Goal: Task Accomplishment & Management: Manage account settings

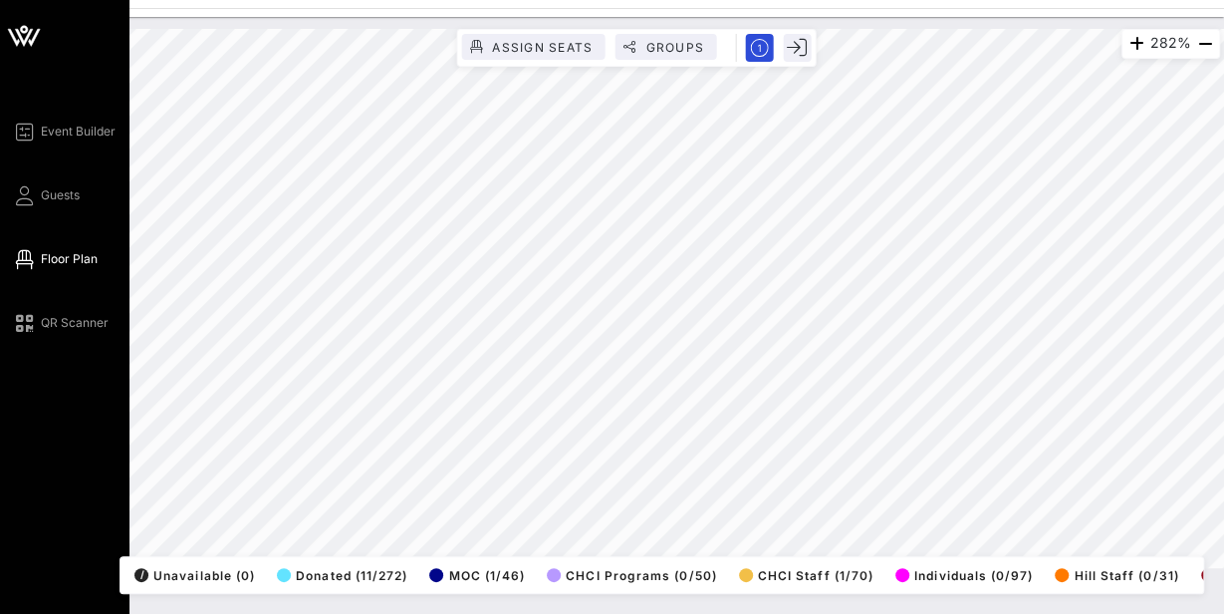
click at [67, 258] on span "Floor Plan" at bounding box center [69, 259] width 57 height 18
click at [50, 192] on span "Guests" at bounding box center [60, 195] width 39 height 18
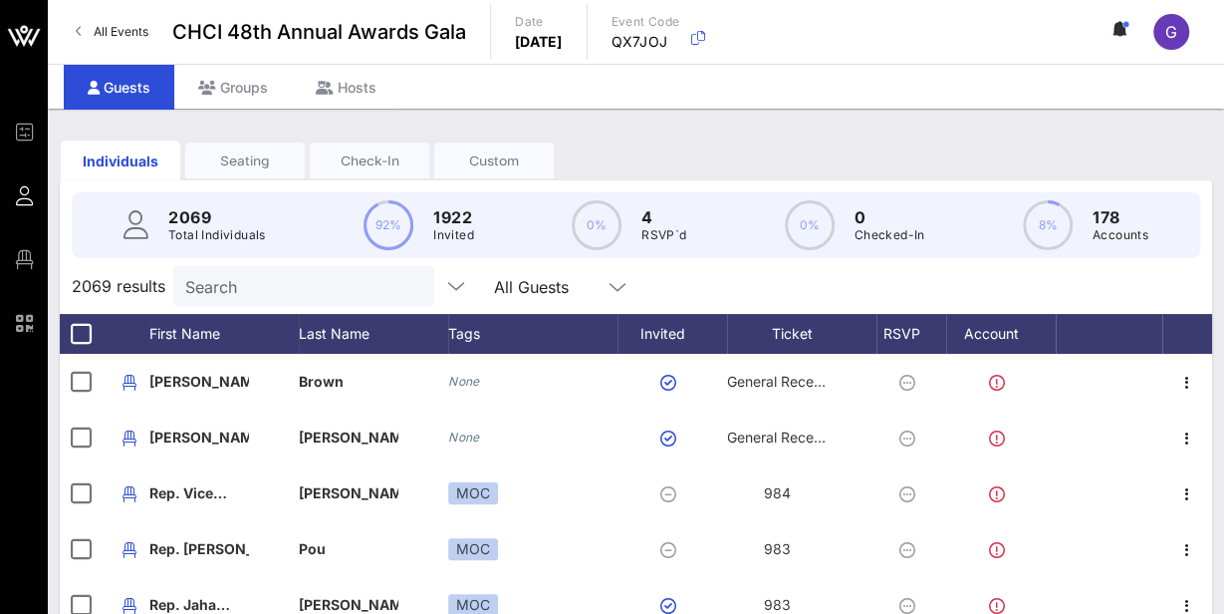
click at [270, 290] on input "Search" at bounding box center [301, 286] width 233 height 26
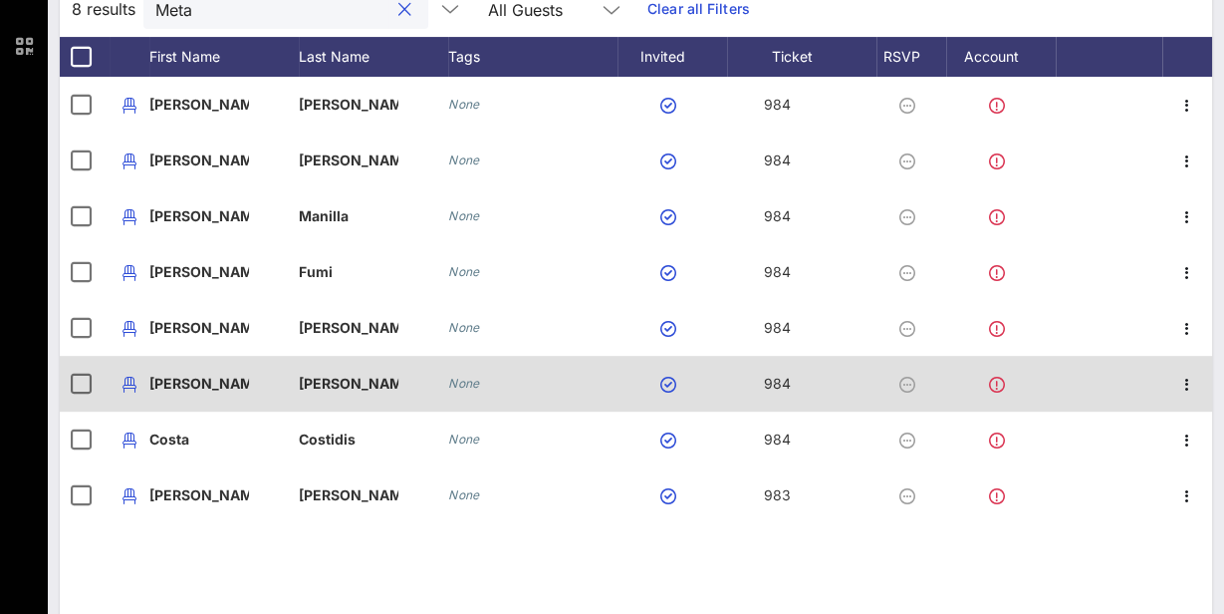
scroll to position [277, 0]
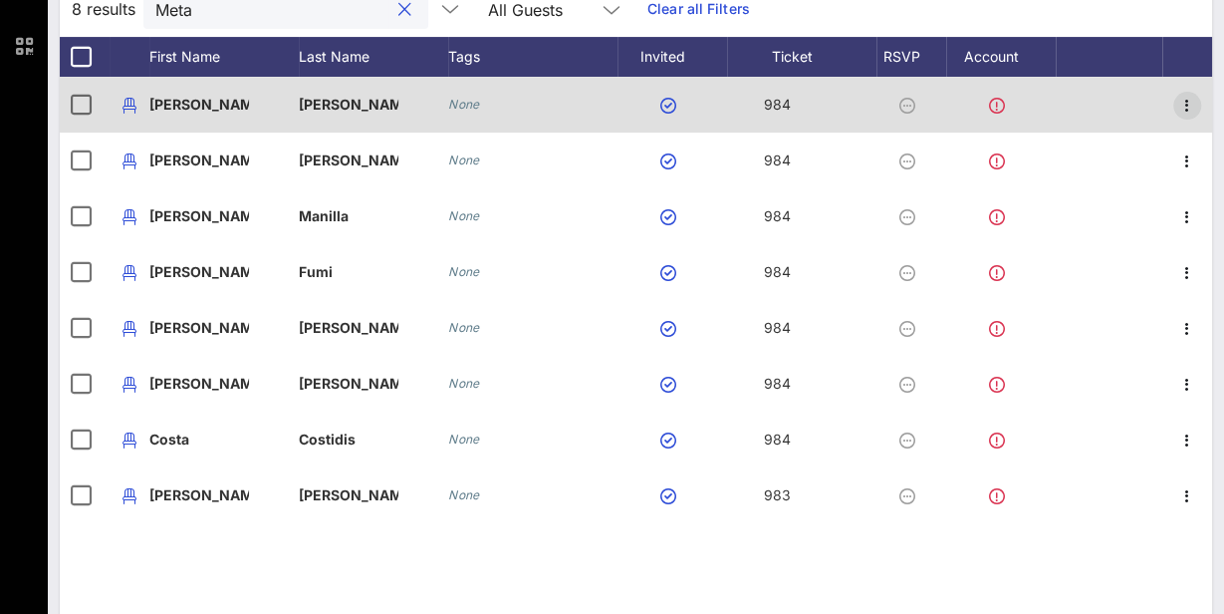
type input "Meta"
click at [1187, 106] on icon "button" at bounding box center [1187, 106] width 24 height 24
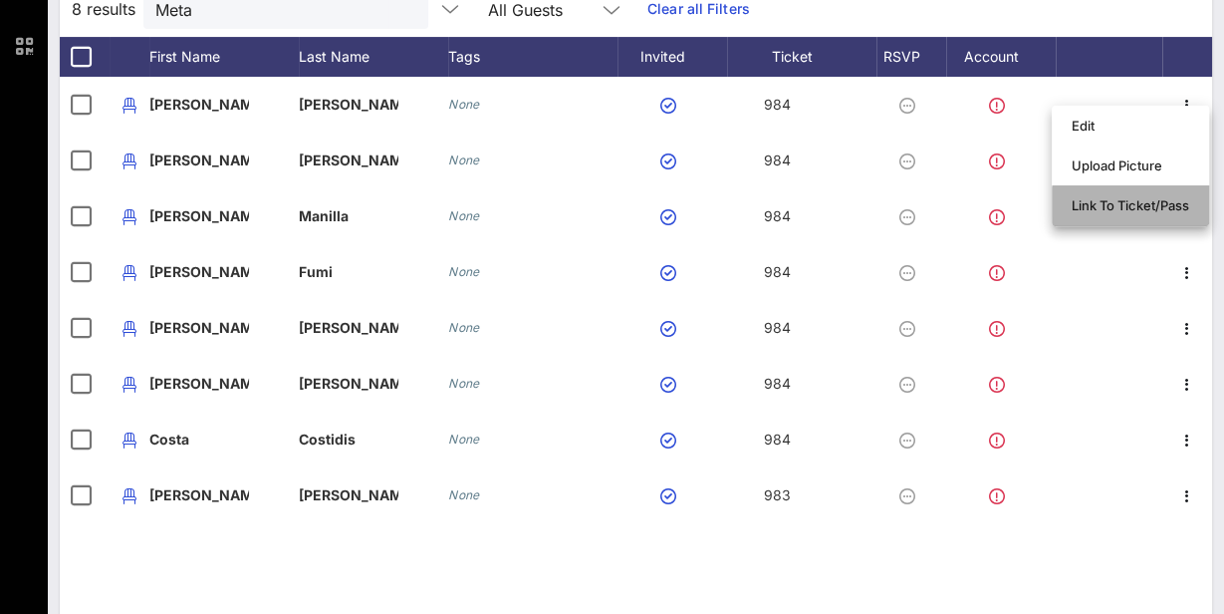
click at [1168, 212] on div "Link To Ticket/Pass" at bounding box center [1131, 205] width 118 height 16
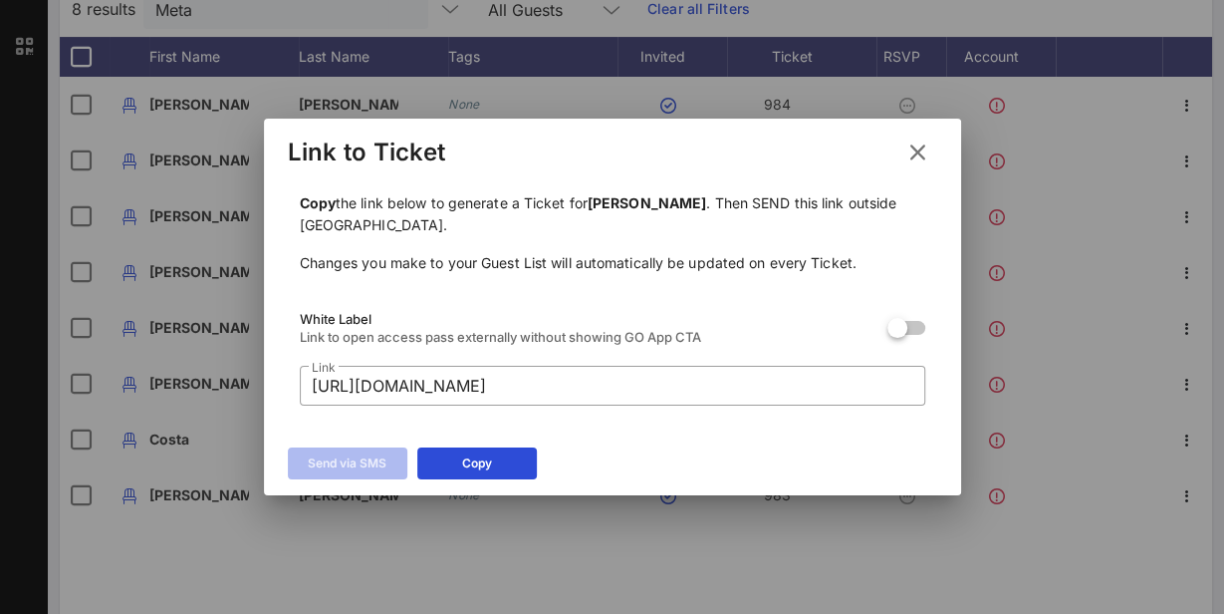
click at [922, 147] on icon at bounding box center [917, 152] width 27 height 24
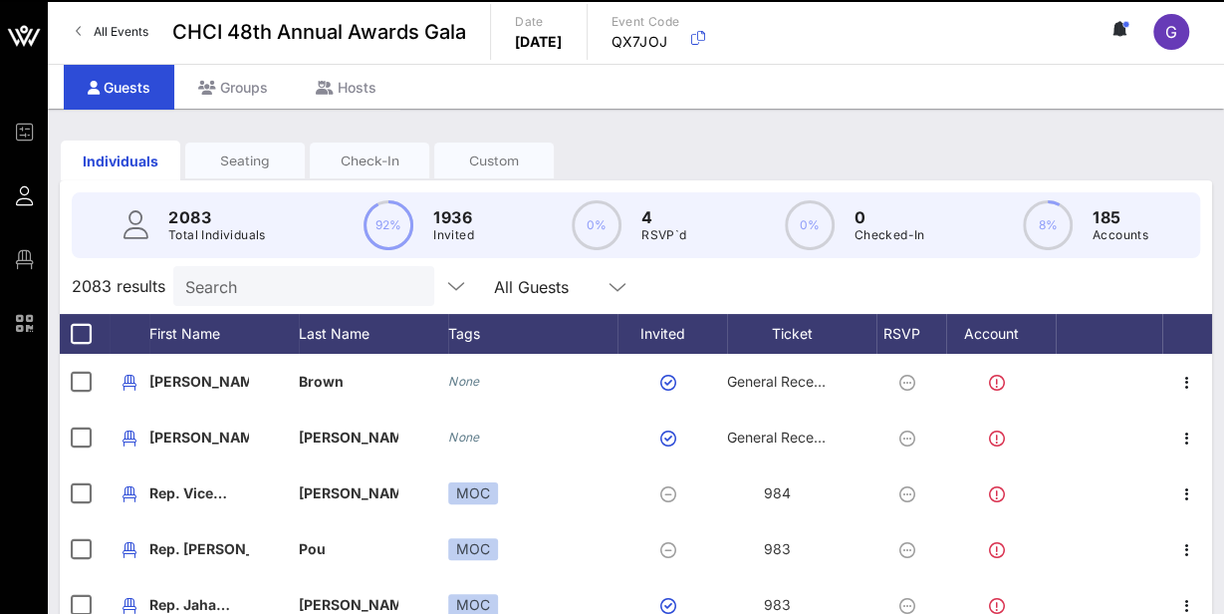
click at [317, 290] on input "Search" at bounding box center [301, 286] width 233 height 26
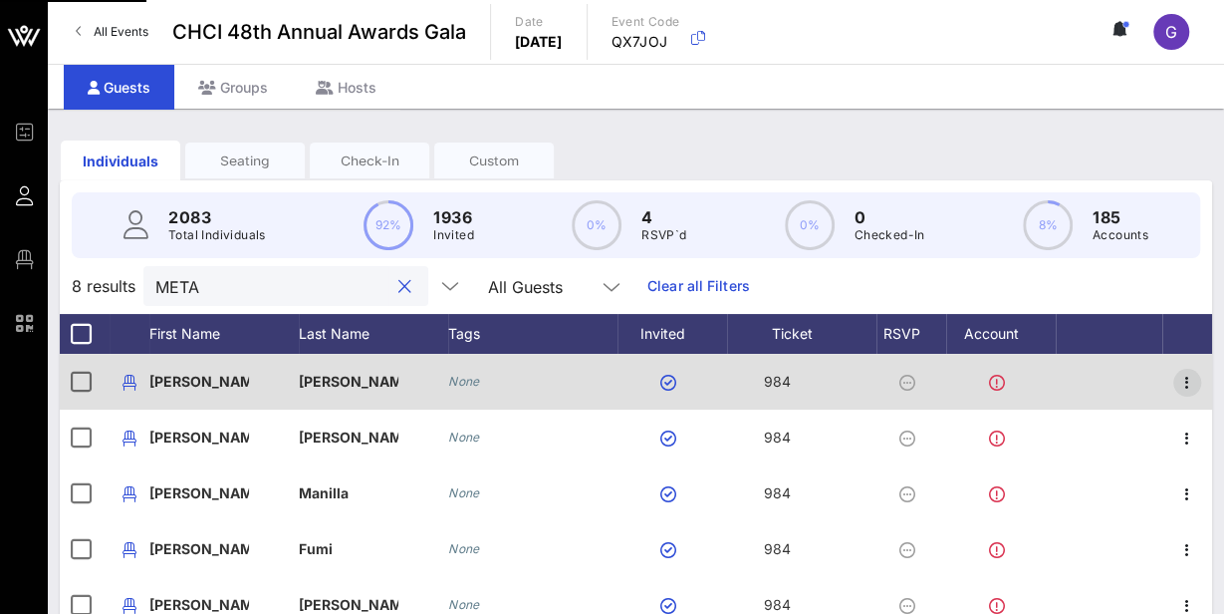
type input "META"
click at [1185, 371] on icon "button" at bounding box center [1187, 383] width 24 height 24
click at [1188, 369] on button "button" at bounding box center [1187, 383] width 28 height 28
click at [1188, 369] on div "Event Builder Guests Floor Plan QR Scanner CHCI 48th Annual Awards Gala All Eve…" at bounding box center [612, 485] width 1224 height 971
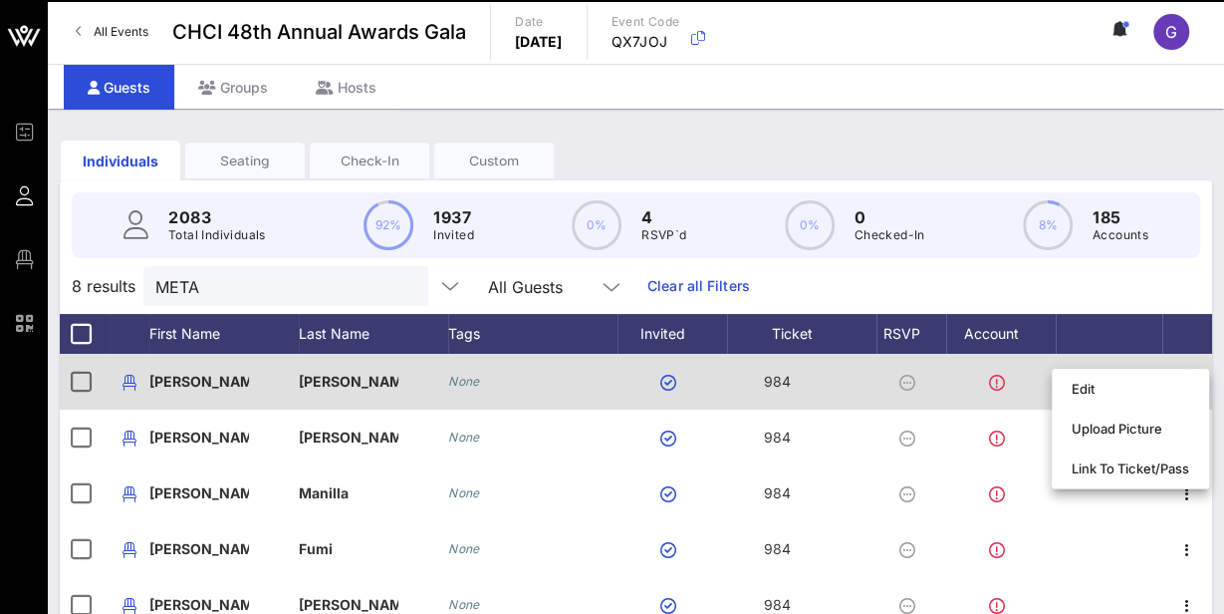
click at [1192, 378] on icon "button" at bounding box center [1187, 383] width 24 height 24
click at [1186, 380] on div "Edit Upload Picture Link To Ticket/Pass" at bounding box center [1130, 429] width 157 height 121
click at [1186, 380] on icon "button" at bounding box center [1187, 383] width 24 height 24
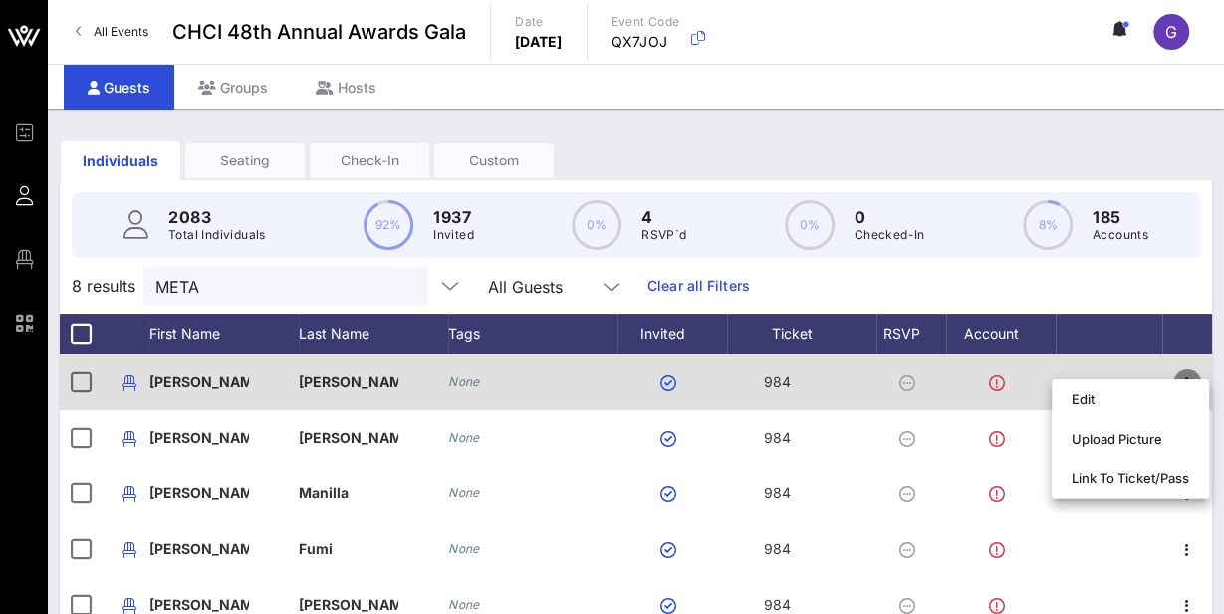
click at [1188, 378] on div "Event Builder Guests Floor Plan QR Scanner CHCI 48th Annual Awards Gala All Eve…" at bounding box center [612, 485] width 1224 height 971
click at [1188, 375] on icon "button" at bounding box center [1187, 383] width 24 height 24
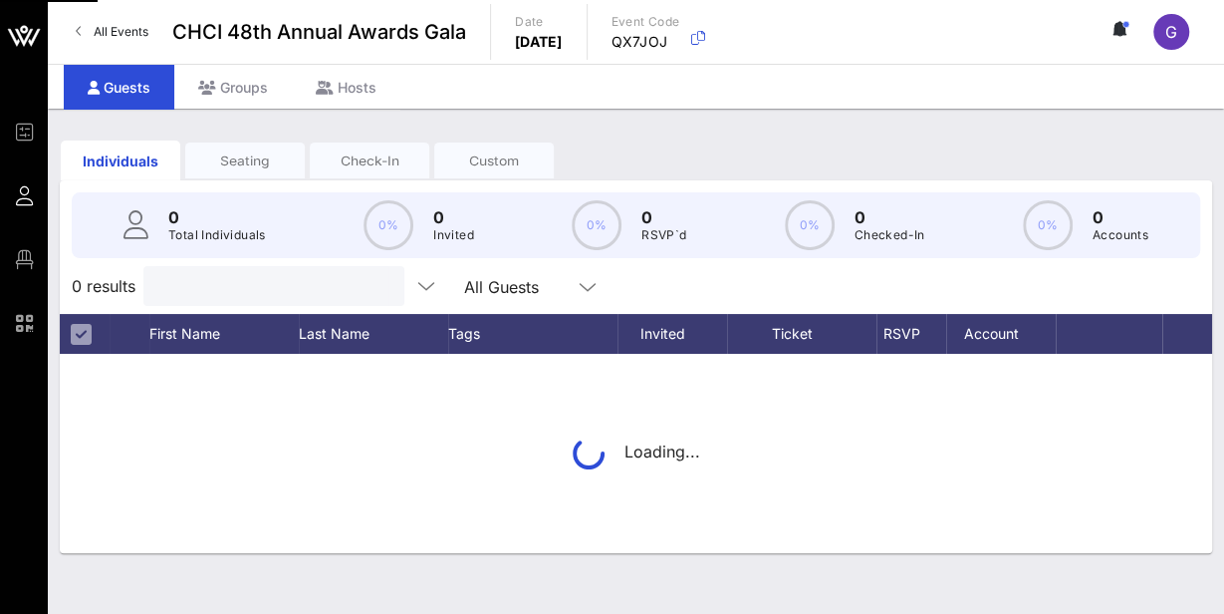
click at [239, 289] on input "text" at bounding box center [271, 286] width 233 height 26
type input "T"
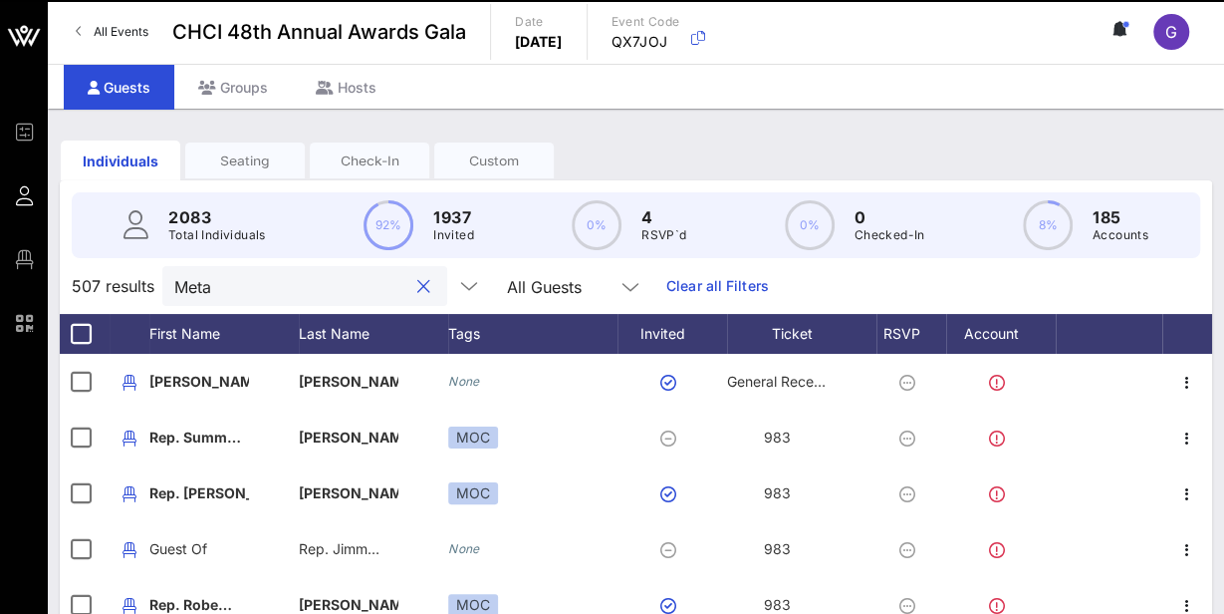
type input "Meta"
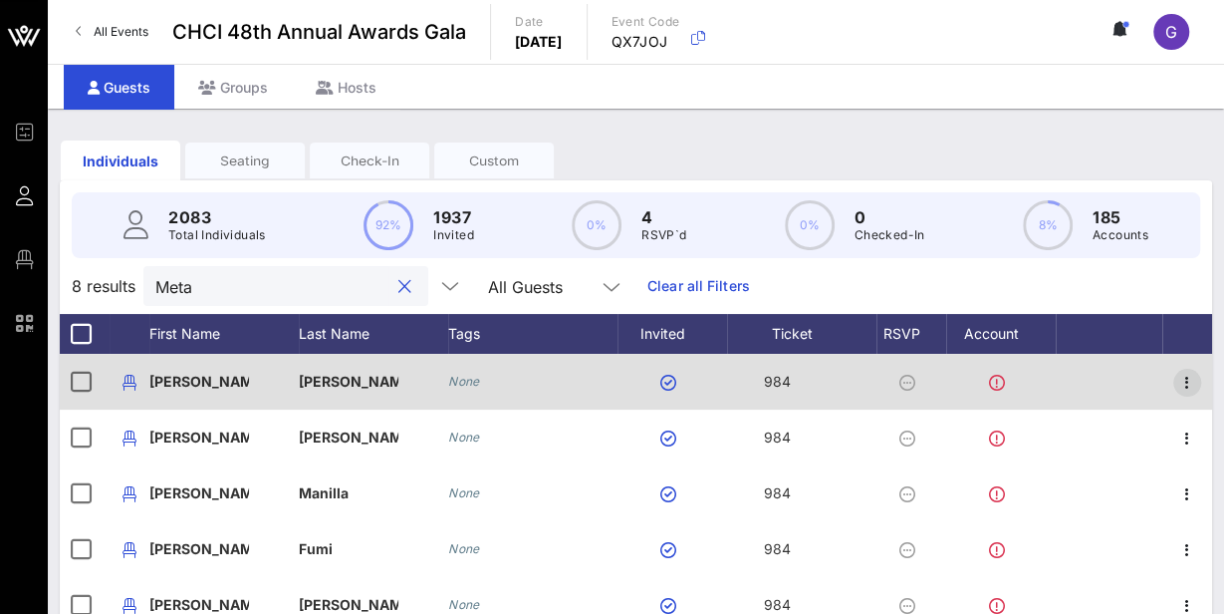
click at [1185, 385] on icon "button" at bounding box center [1187, 383] width 24 height 24
click at [1185, 383] on icon "button" at bounding box center [1187, 383] width 24 height 24
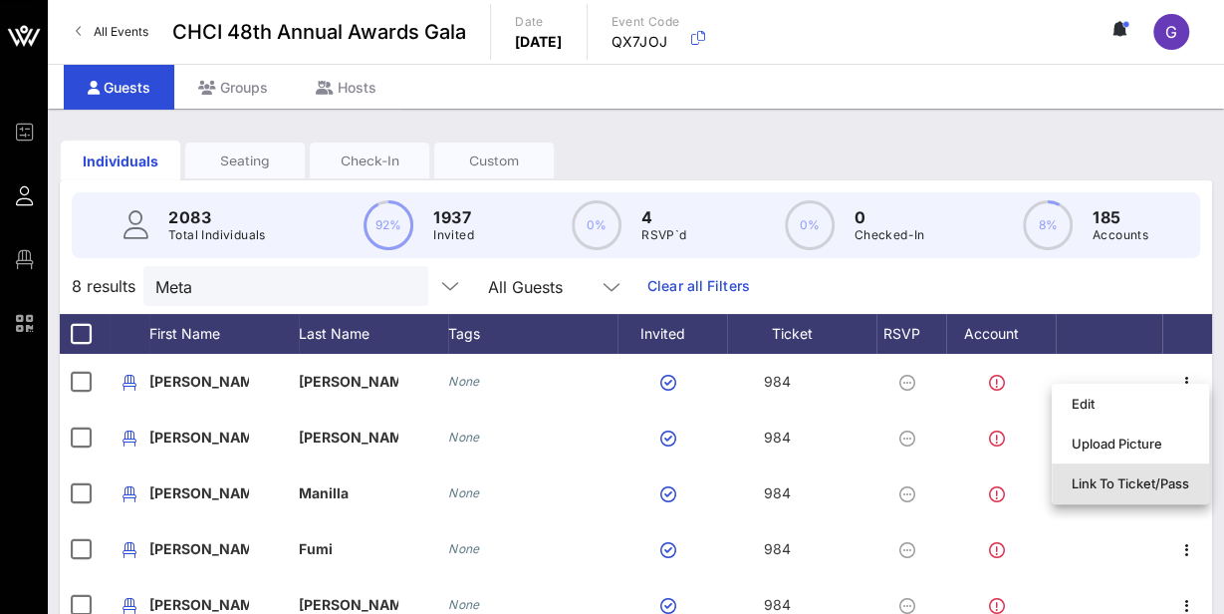
click at [1136, 483] on div "Link To Ticket/Pass" at bounding box center [1131, 483] width 118 height 16
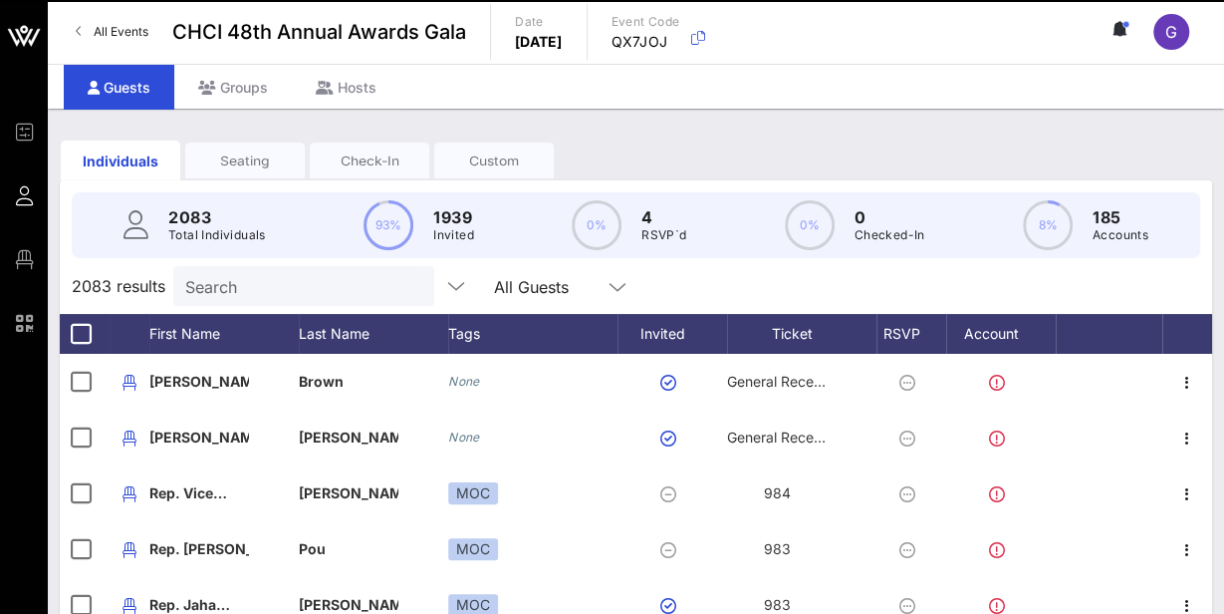
click at [250, 275] on input "Search" at bounding box center [301, 286] width 233 height 26
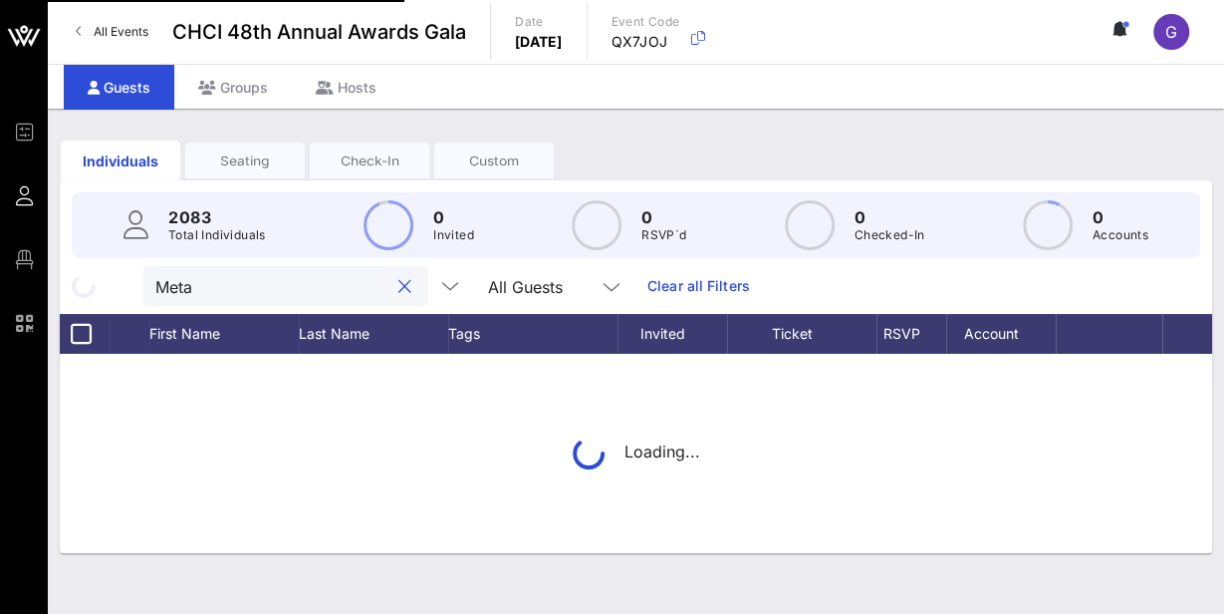
type input "Meta"
drag, startPoint x: 233, startPoint y: 280, endPoint x: 215, endPoint y: 285, distance: 18.6
click at [233, 280] on input "Meta" at bounding box center [271, 286] width 233 height 26
click at [215, 285] on input "Meta" at bounding box center [271, 286] width 233 height 26
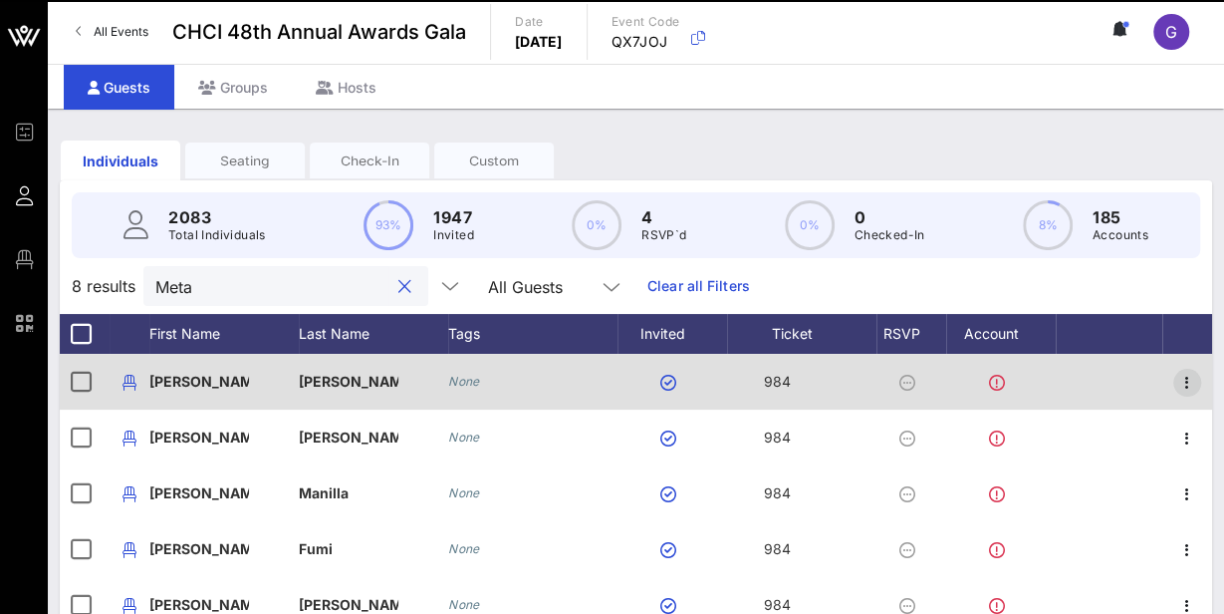
click at [1187, 381] on icon "button" at bounding box center [1187, 383] width 24 height 24
click at [1184, 383] on icon "button" at bounding box center [1187, 383] width 24 height 24
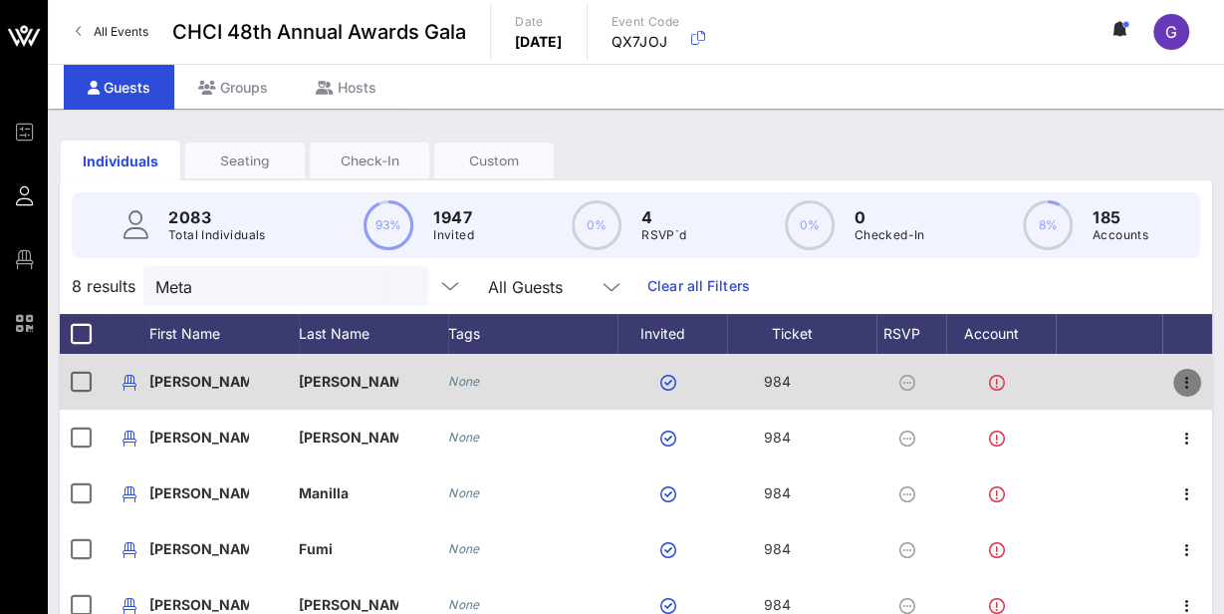
click at [1181, 378] on icon "button" at bounding box center [1187, 383] width 24 height 24
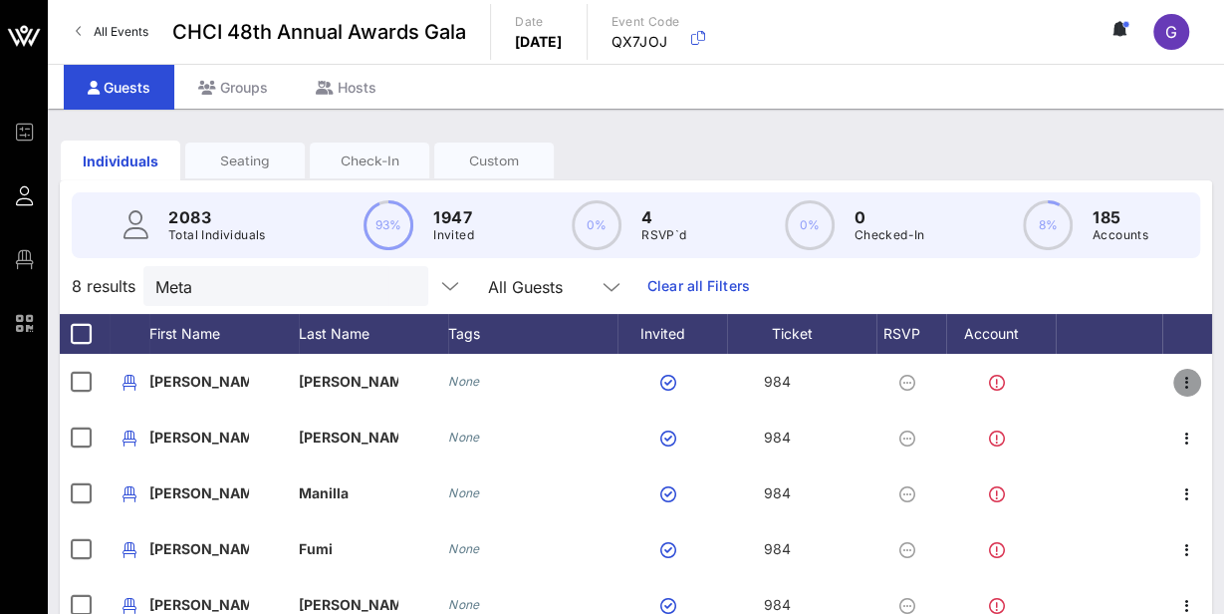
click at [1184, 379] on icon "button" at bounding box center [1187, 383] width 24 height 24
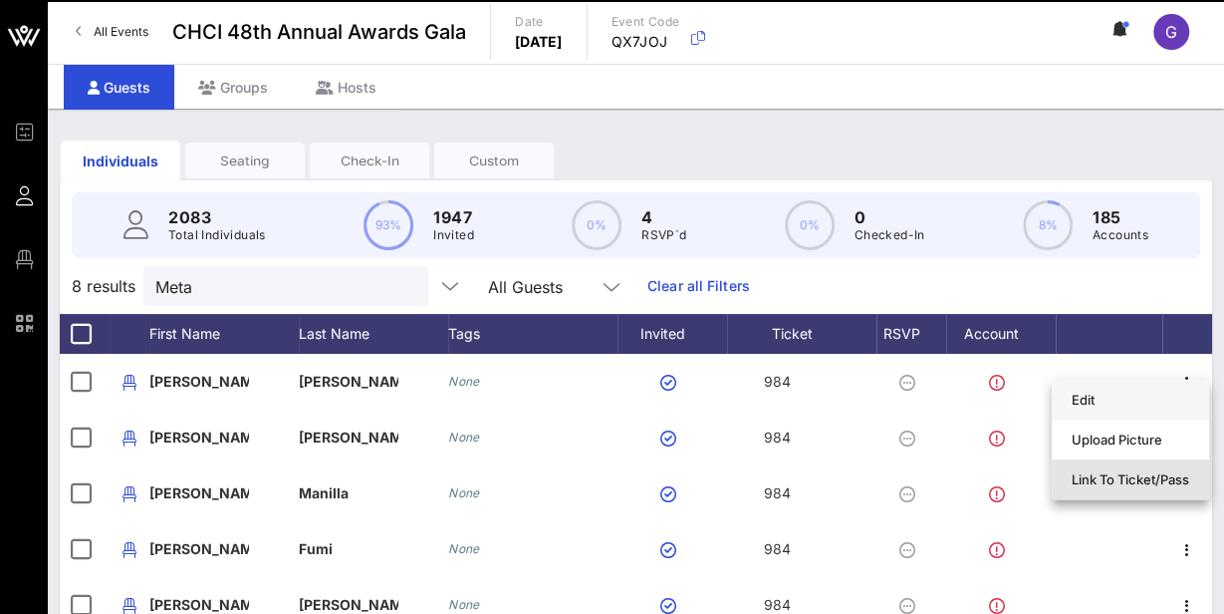
click at [1126, 476] on div "Link To Ticket/Pass" at bounding box center [1131, 479] width 118 height 16
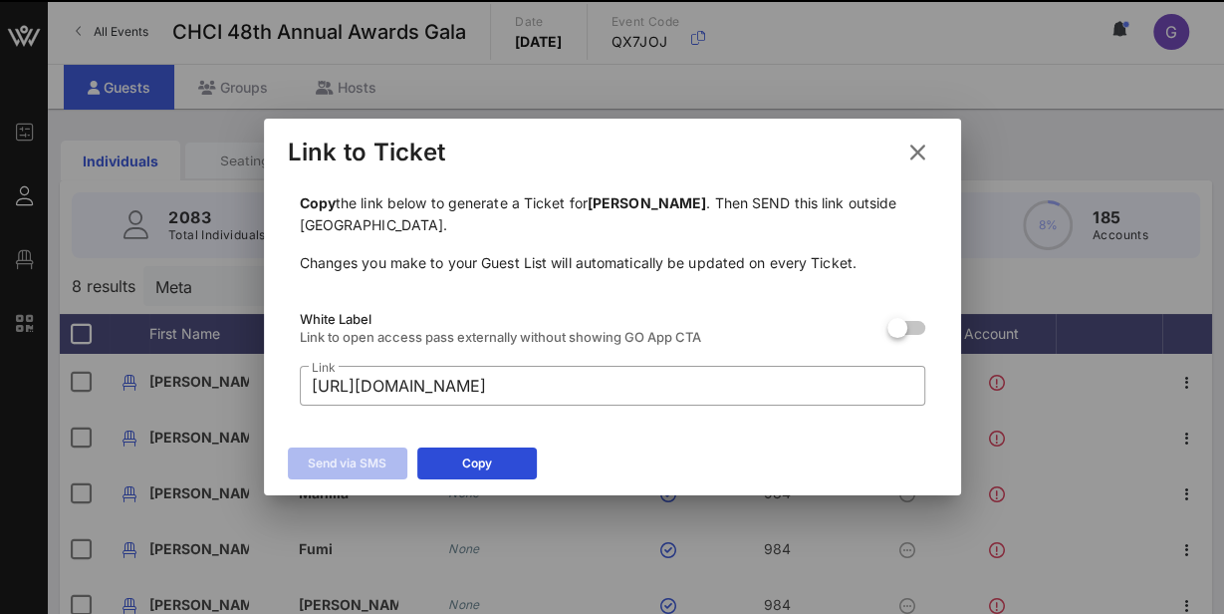
click at [482, 459] on div "Copy" at bounding box center [477, 463] width 30 height 20
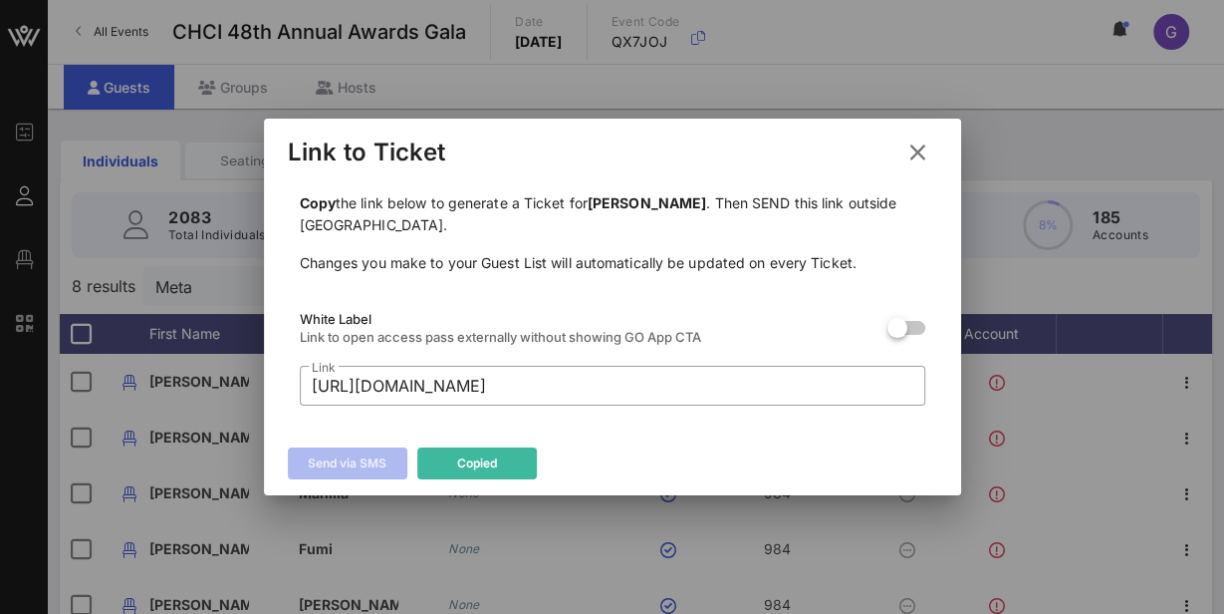
click at [482, 459] on div "Copied" at bounding box center [477, 463] width 40 height 20
drag, startPoint x: 1180, startPoint y: 379, endPoint x: 482, endPoint y: 459, distance: 702.7
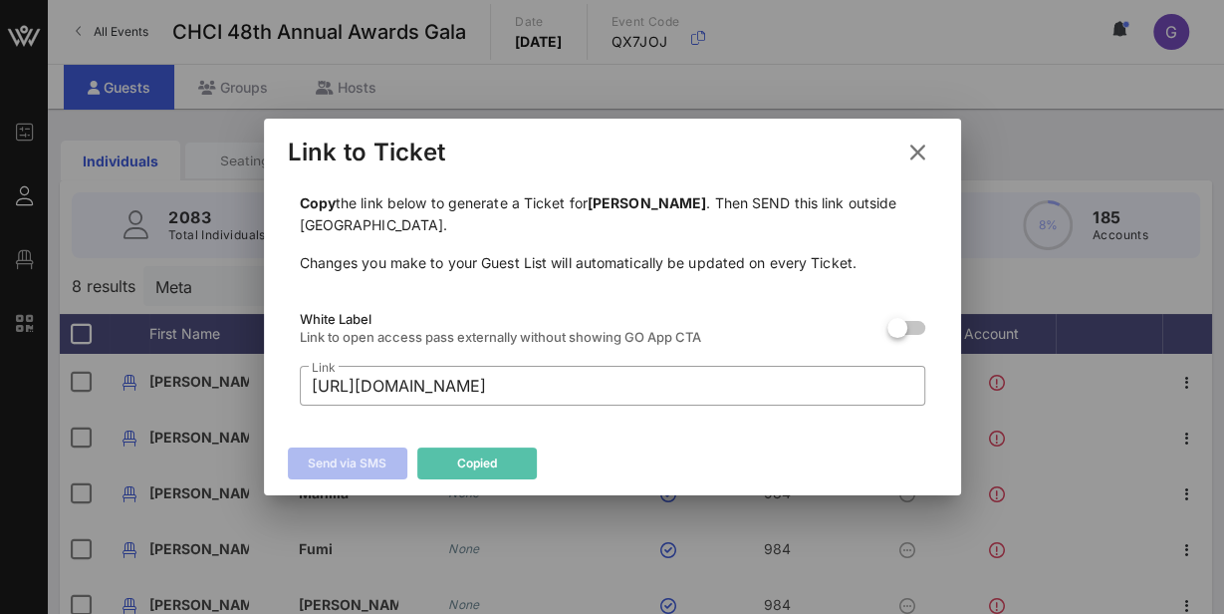
click at [482, 459] on div "Copied" at bounding box center [477, 463] width 40 height 20
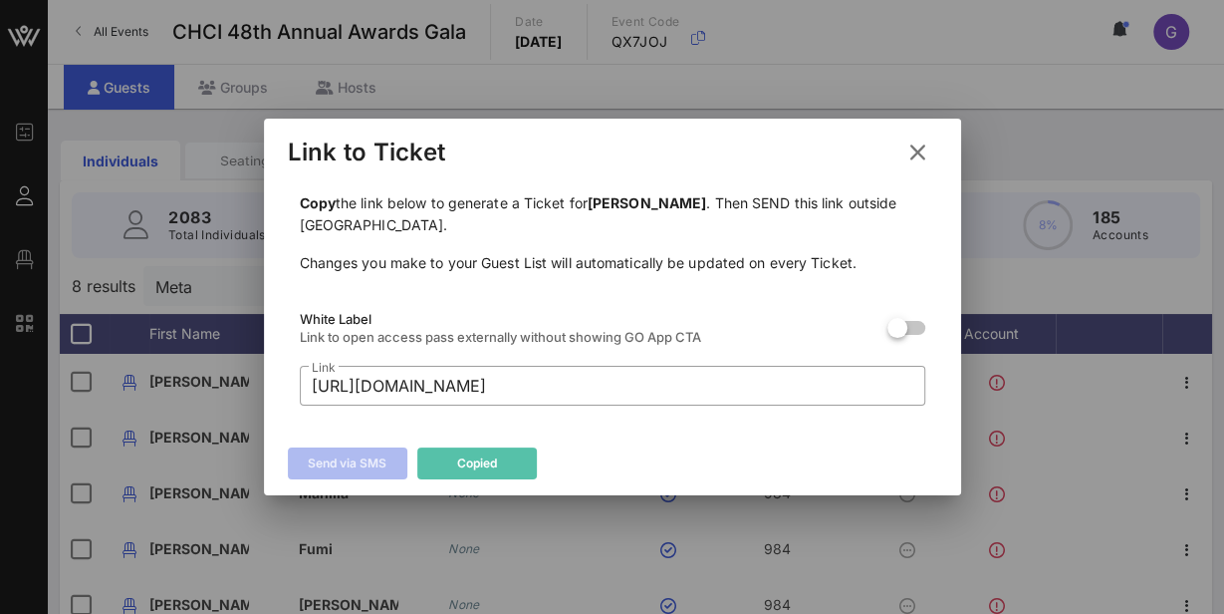
click at [482, 459] on icon at bounding box center [476, 463] width 15 height 13
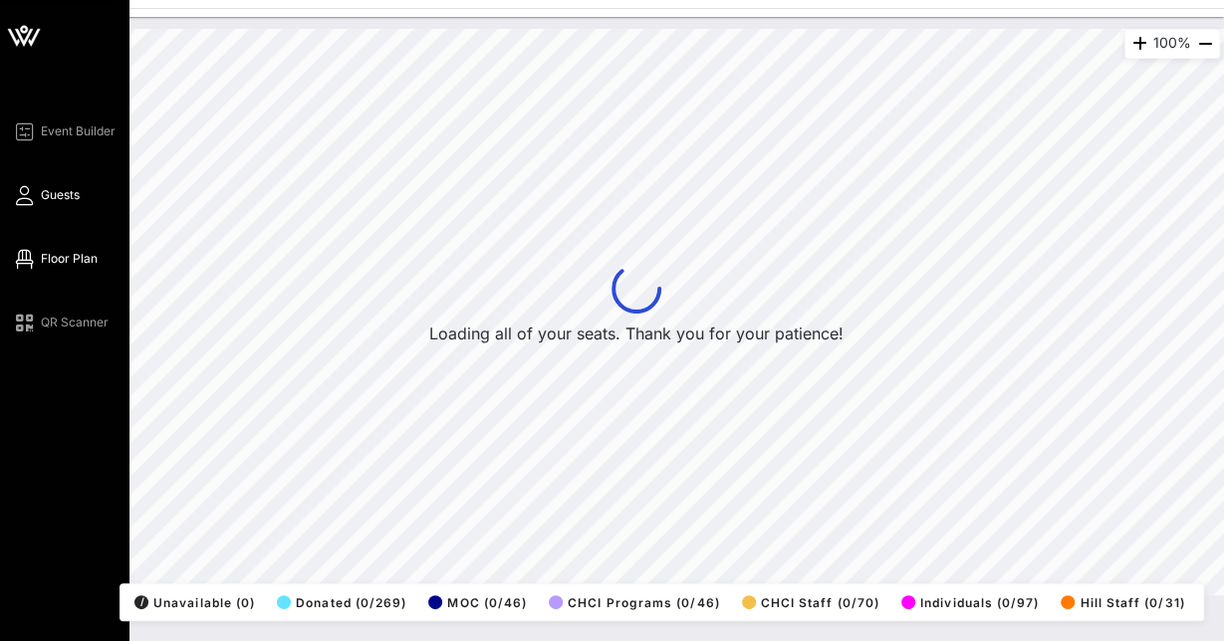
click at [30, 197] on icon at bounding box center [24, 195] width 25 height 3
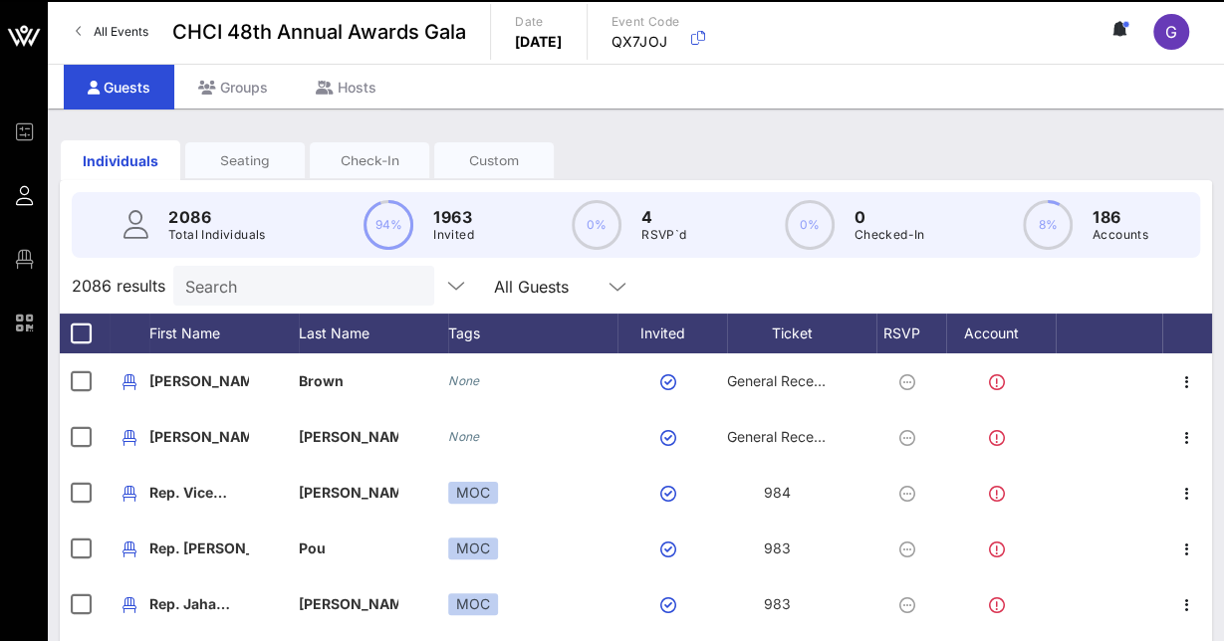
drag, startPoint x: 225, startPoint y: 293, endPoint x: 223, endPoint y: 281, distance: 12.1
click at [225, 292] on input "Search" at bounding box center [301, 286] width 233 height 26
click at [223, 281] on input "Search" at bounding box center [301, 286] width 233 height 26
type input "[PERSON_NAME]"
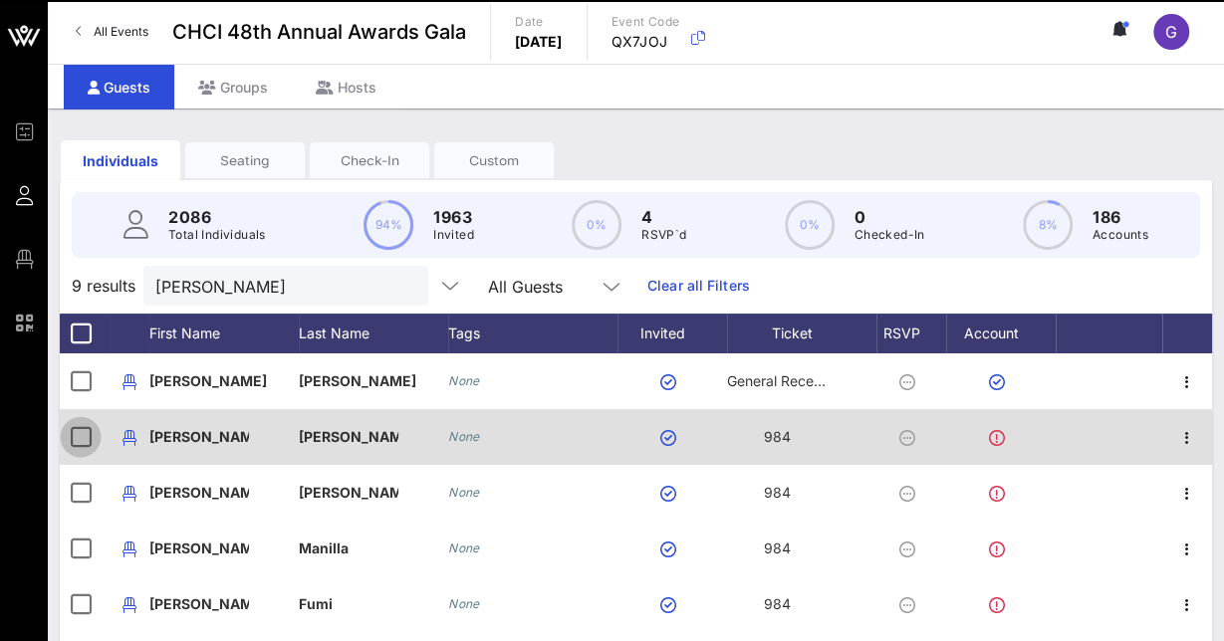
click at [84, 438] on div at bounding box center [81, 437] width 34 height 34
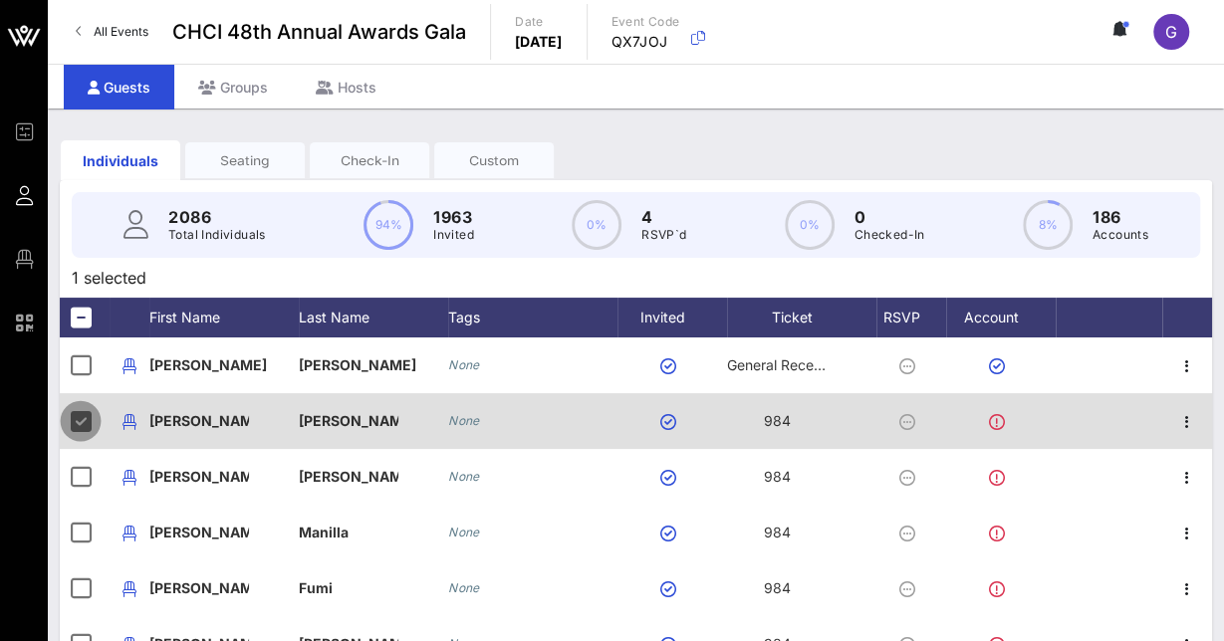
click at [1190, 438] on div at bounding box center [1187, 421] width 50 height 56
click at [1187, 438] on div at bounding box center [1187, 421] width 50 height 56
click at [1187, 434] on button "button" at bounding box center [1187, 422] width 28 height 28
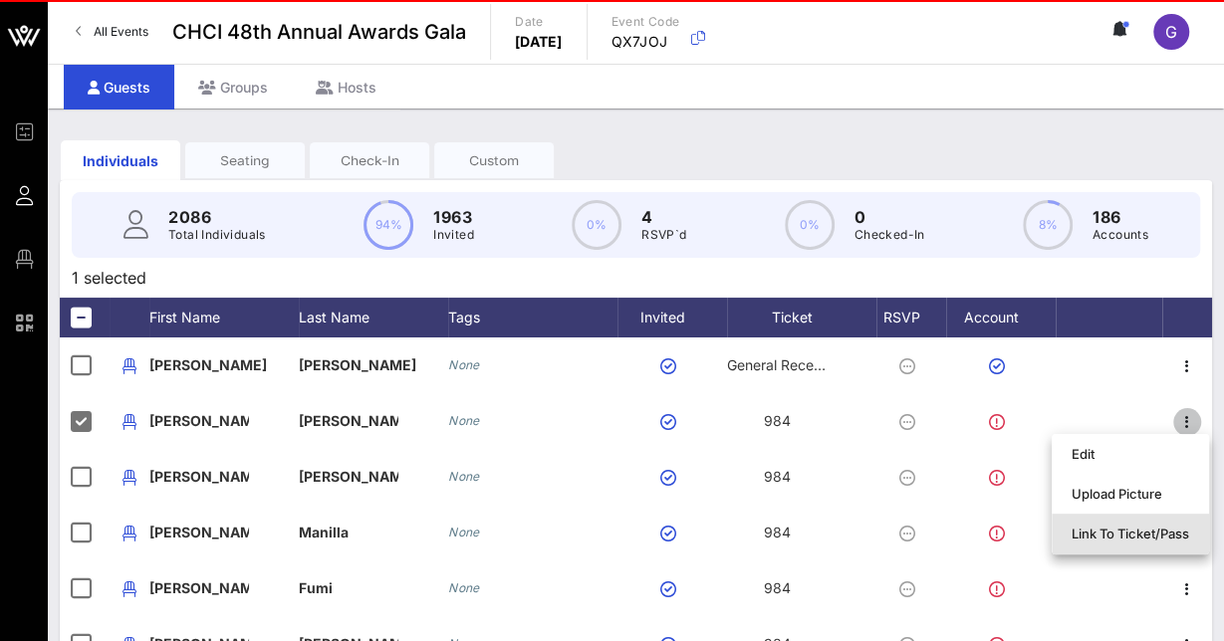
click at [1117, 534] on div "Link To Ticket/Pass" at bounding box center [1131, 534] width 118 height 16
click at [1117, 534] on div at bounding box center [1109, 533] width 107 height 56
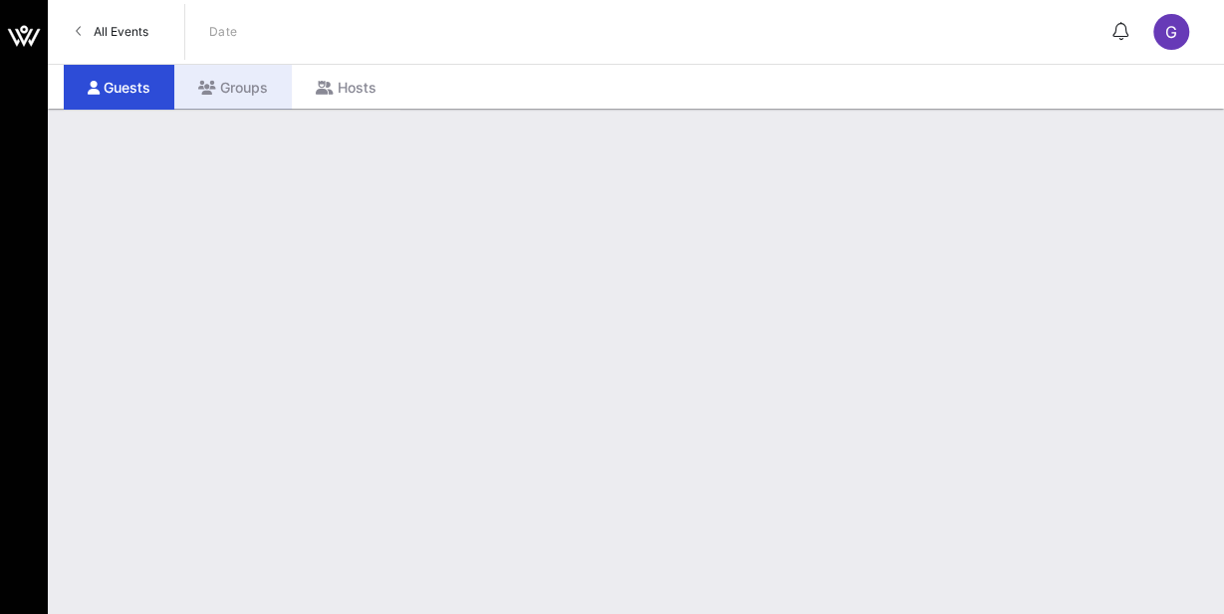
click at [272, 86] on div "Groups" at bounding box center [233, 87] width 118 height 45
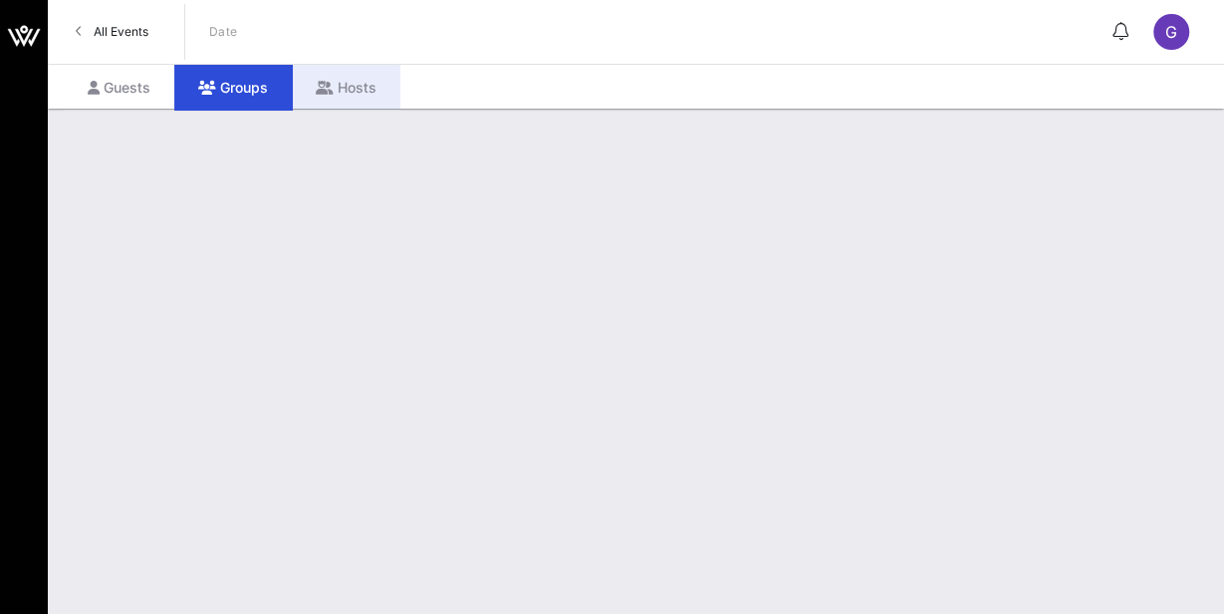
click at [344, 90] on div "Hosts" at bounding box center [346, 87] width 109 height 45
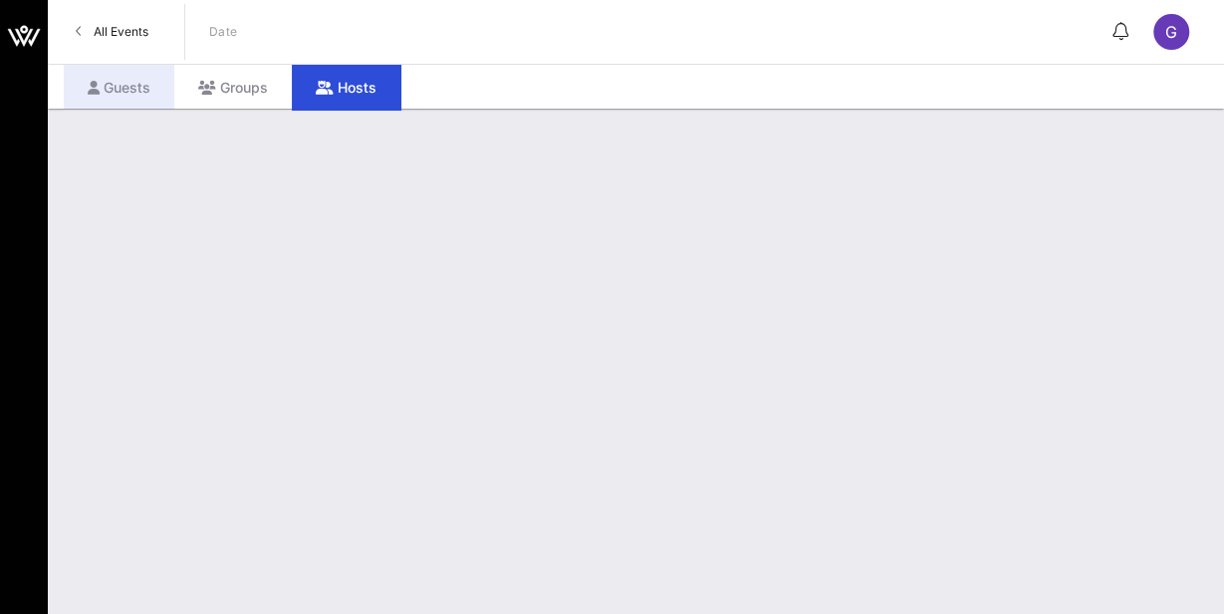
click at [142, 92] on div "Guests" at bounding box center [119, 87] width 111 height 45
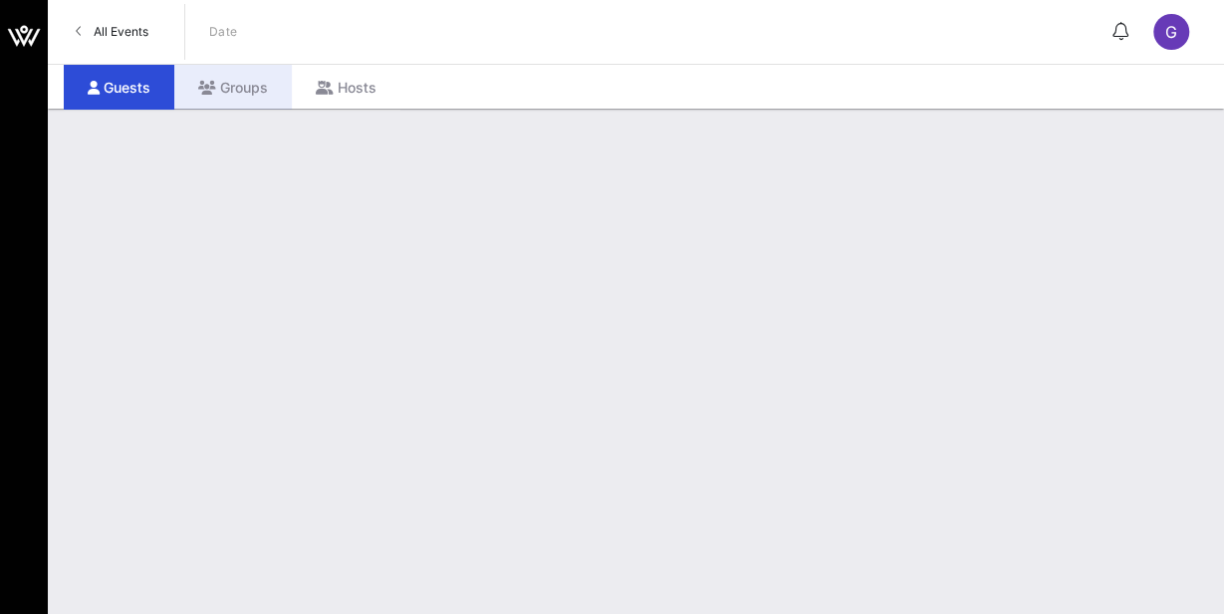
click at [263, 90] on div "Groups" at bounding box center [233, 87] width 118 height 45
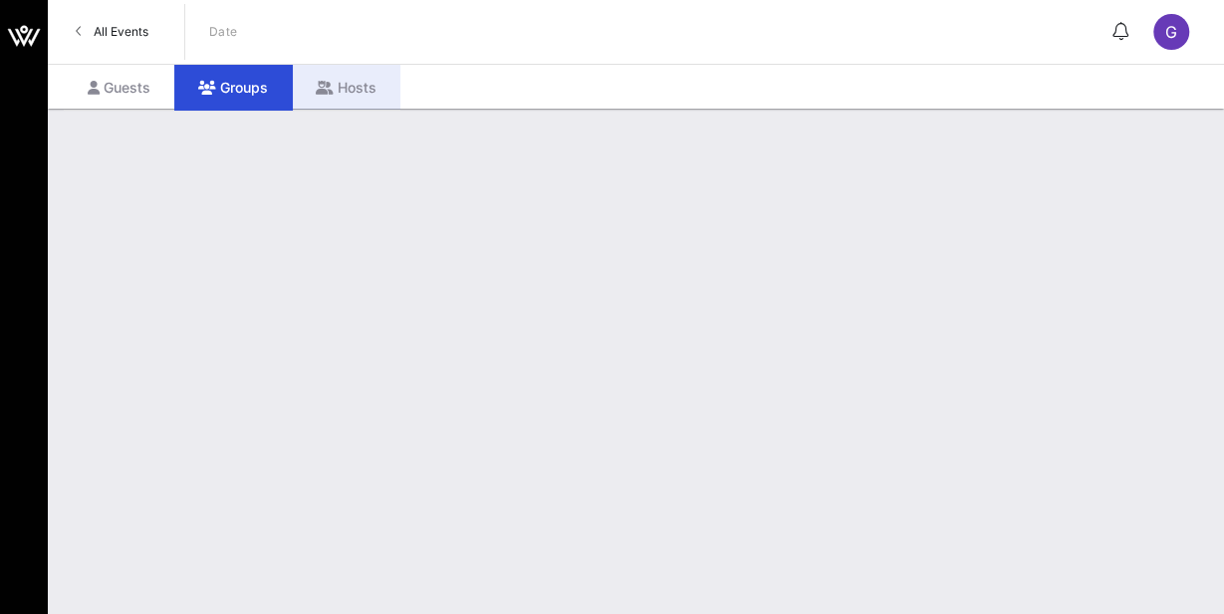
click at [343, 77] on div "Hosts" at bounding box center [346, 87] width 109 height 45
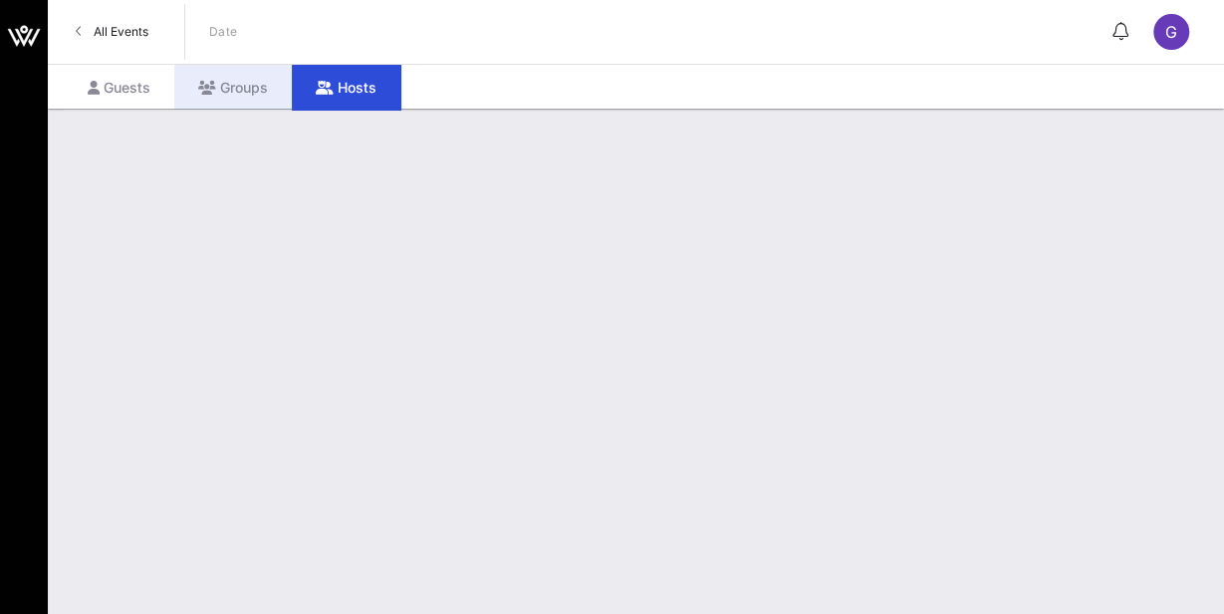
click at [222, 88] on div "Groups" at bounding box center [233, 87] width 118 height 45
